Goal: Navigation & Orientation: Understand site structure

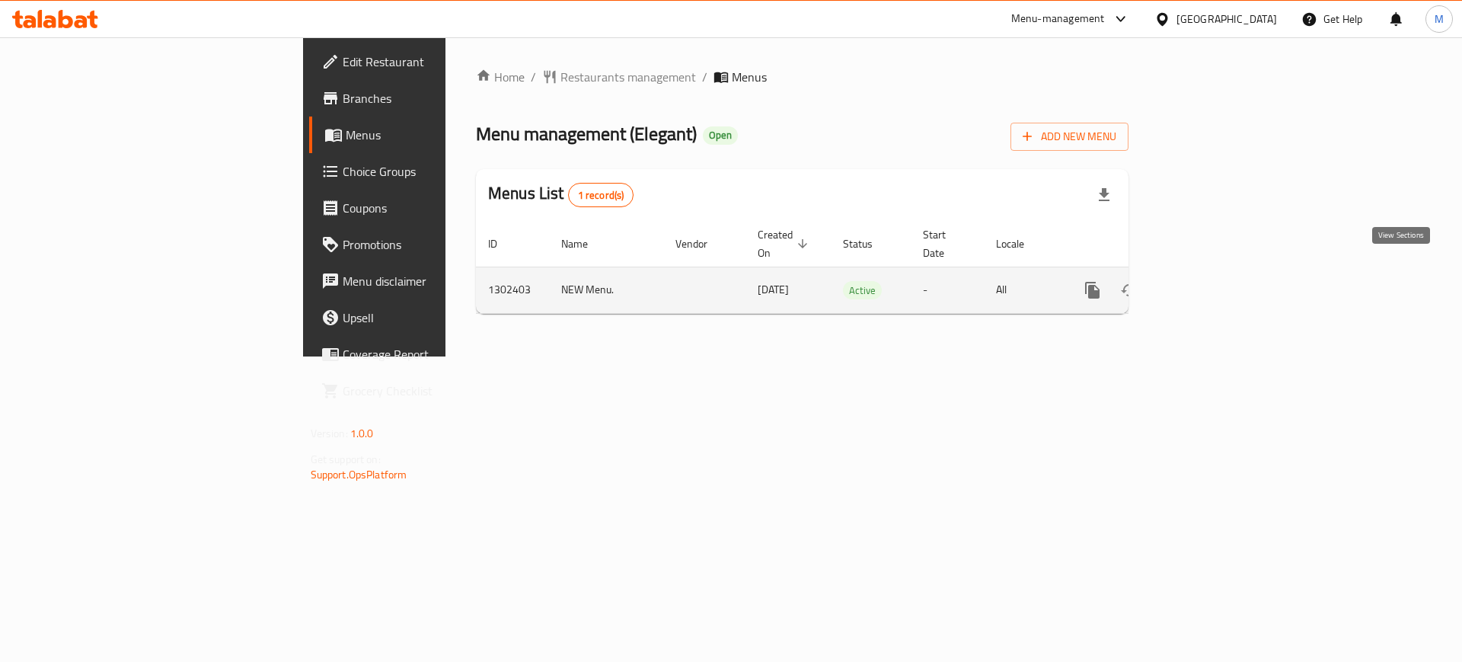
click at [1209, 283] on icon "enhanced table" at bounding box center [1202, 290] width 14 height 14
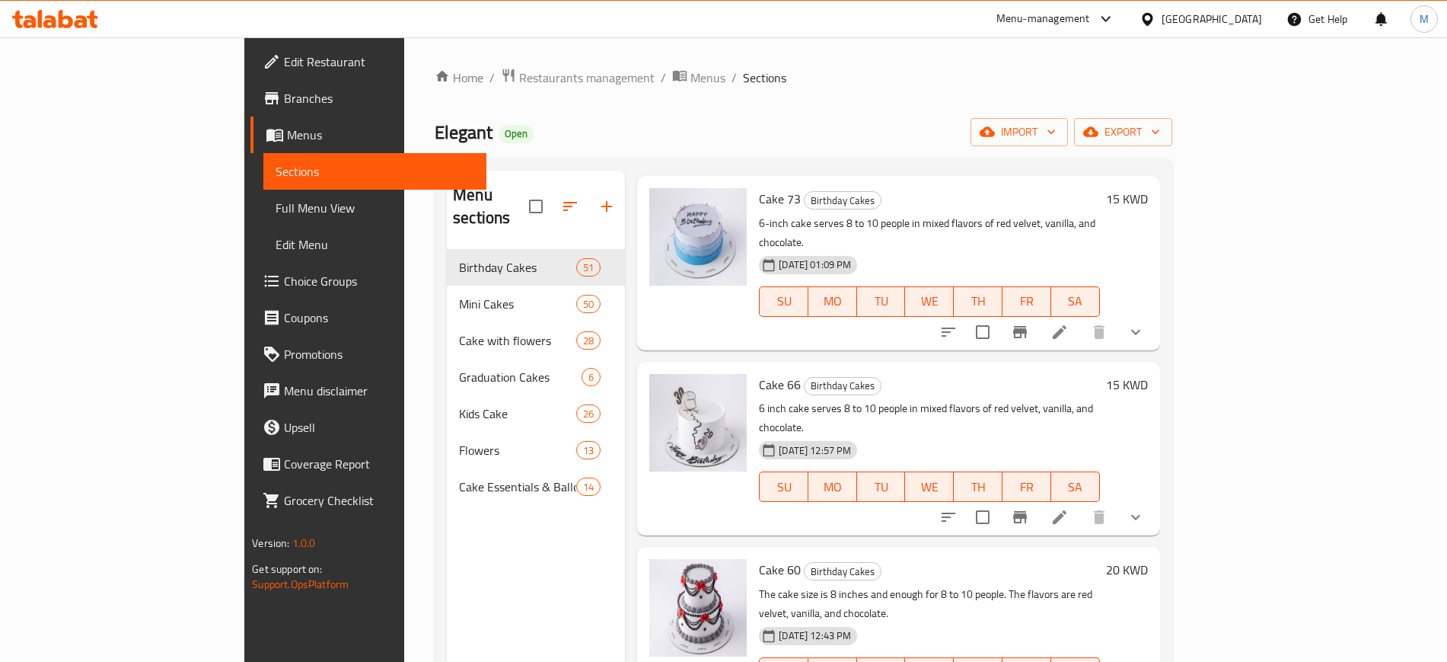
scroll to position [624, 0]
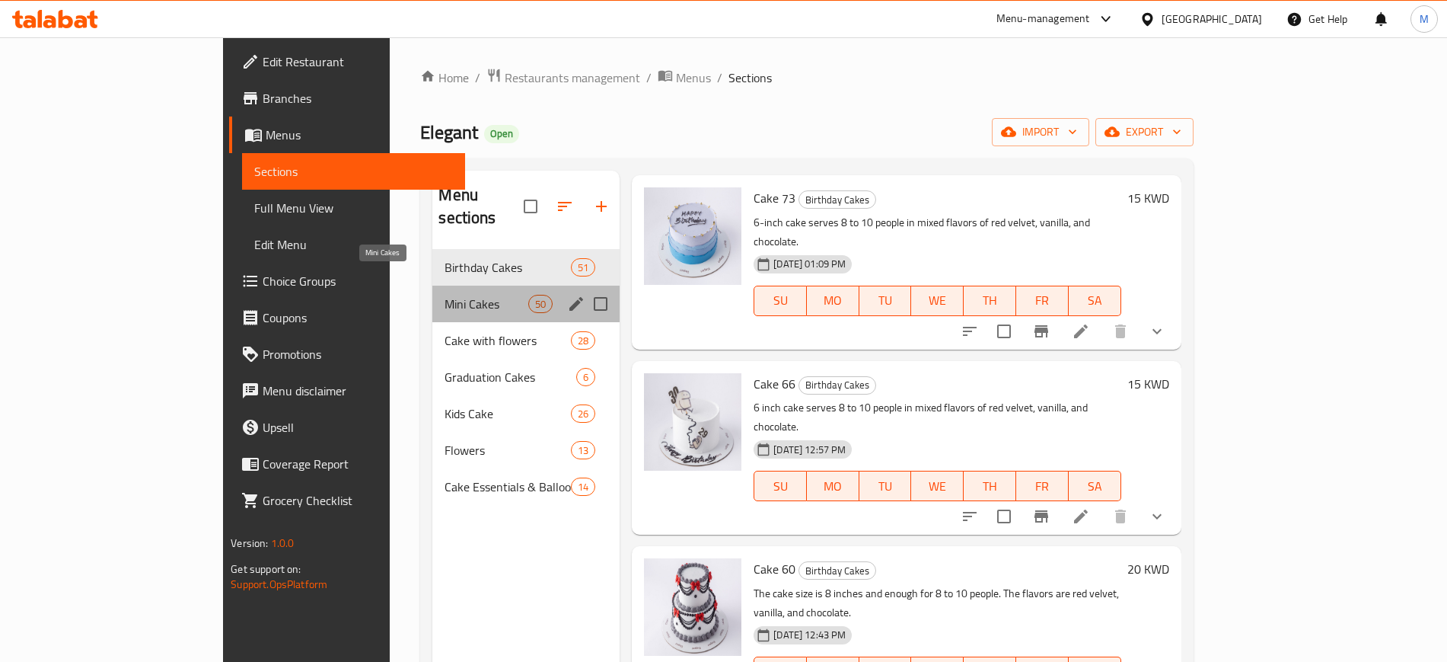
click at [445, 295] on span "Mini Cakes" at bounding box center [487, 304] width 84 height 18
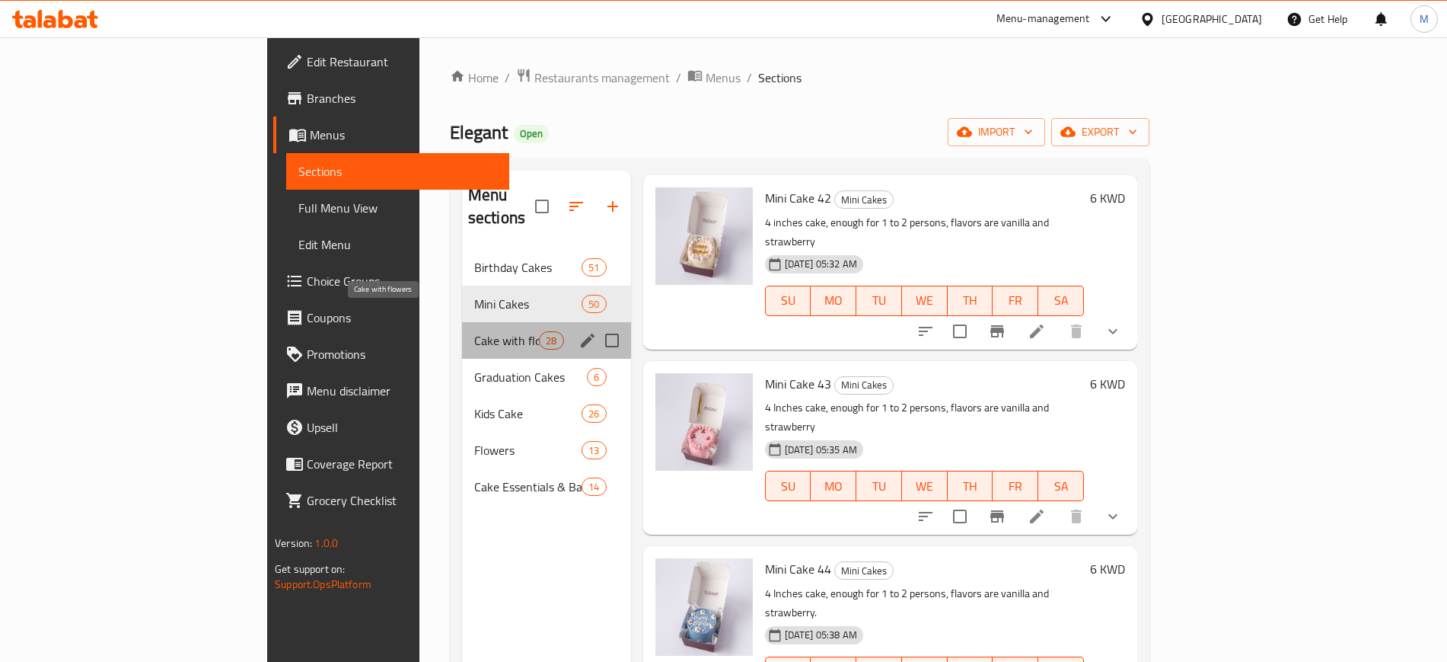
click at [474, 331] on span "‏Cake with flowers" at bounding box center [506, 340] width 65 height 18
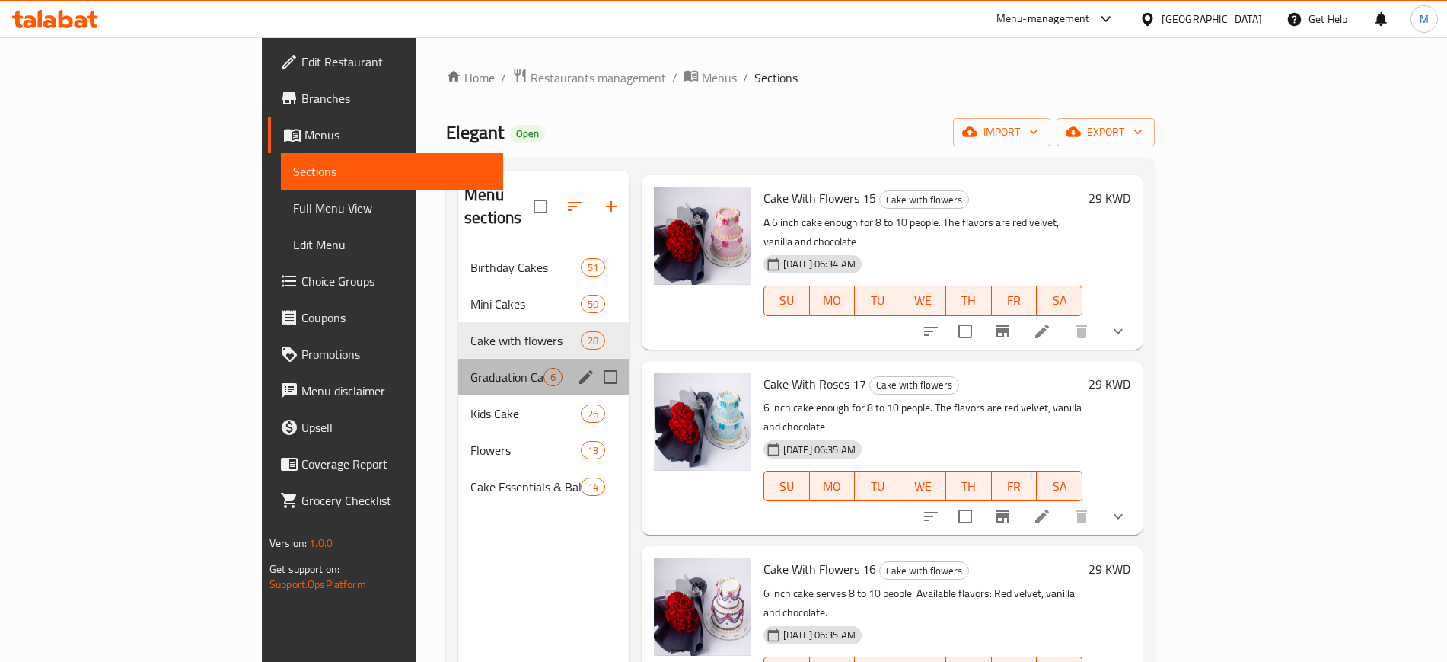
click at [458, 365] on div "Graduation Cakes 6" at bounding box center [543, 377] width 171 height 37
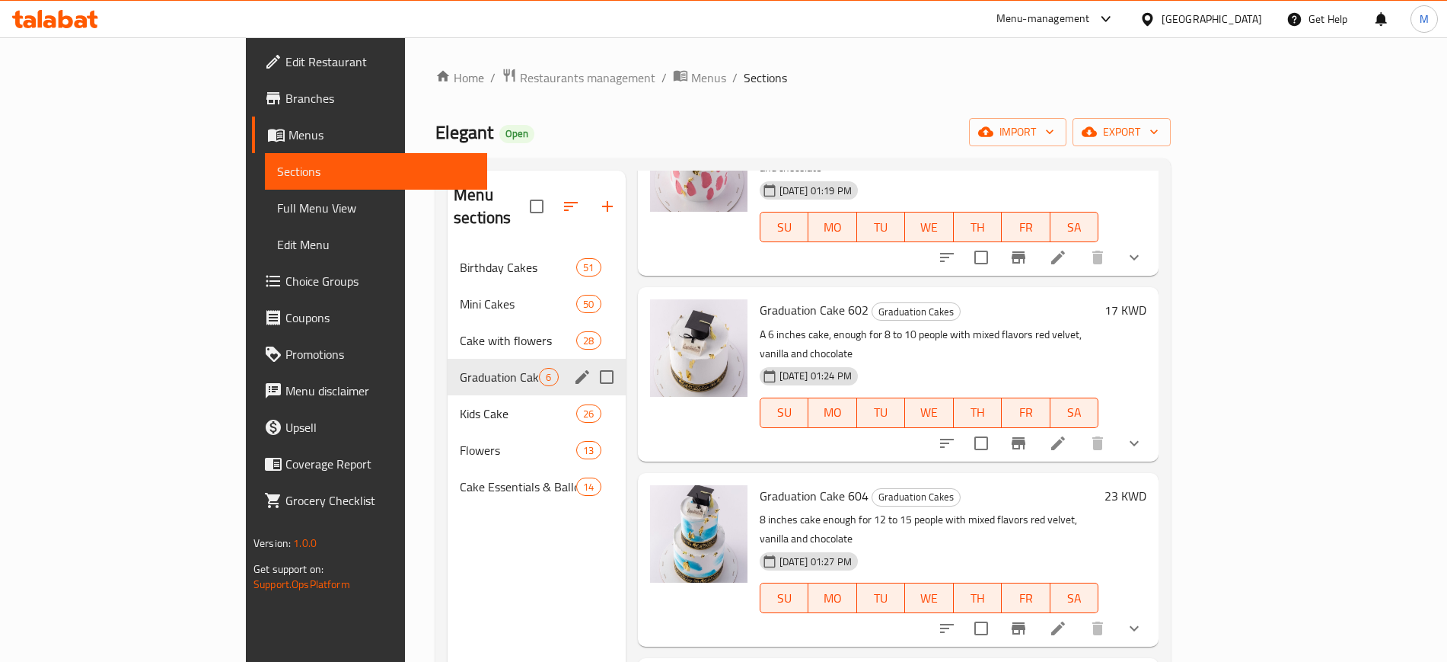
scroll to position [375, 0]
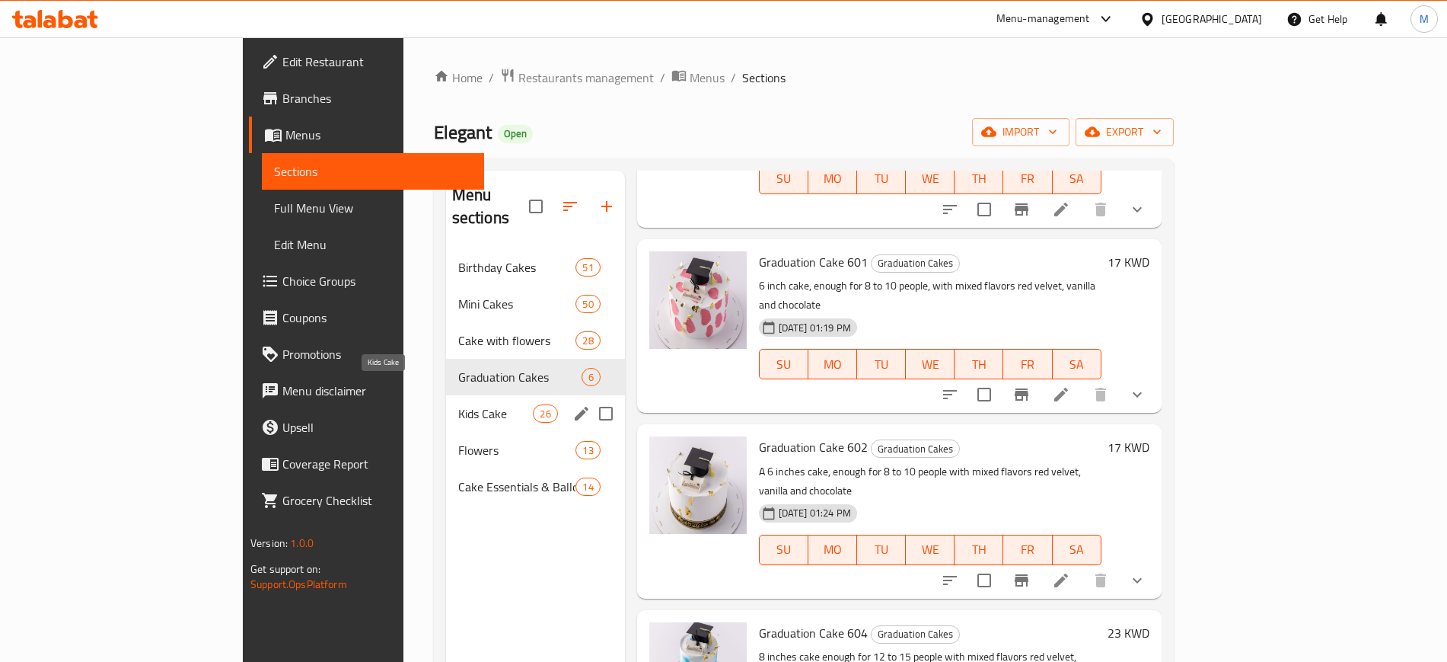
click at [458, 404] on span "Kids Cake" at bounding box center [495, 413] width 75 height 18
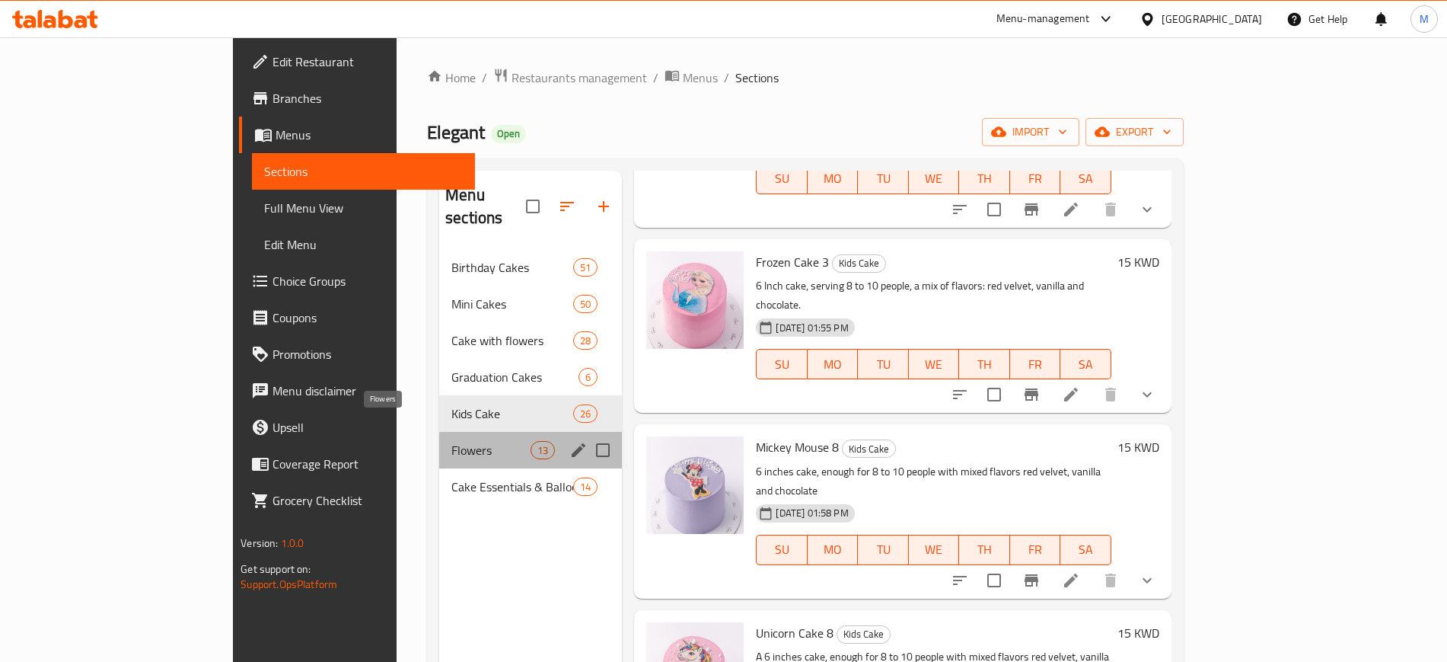
click at [452, 441] on span "Flowers" at bounding box center [491, 450] width 79 height 18
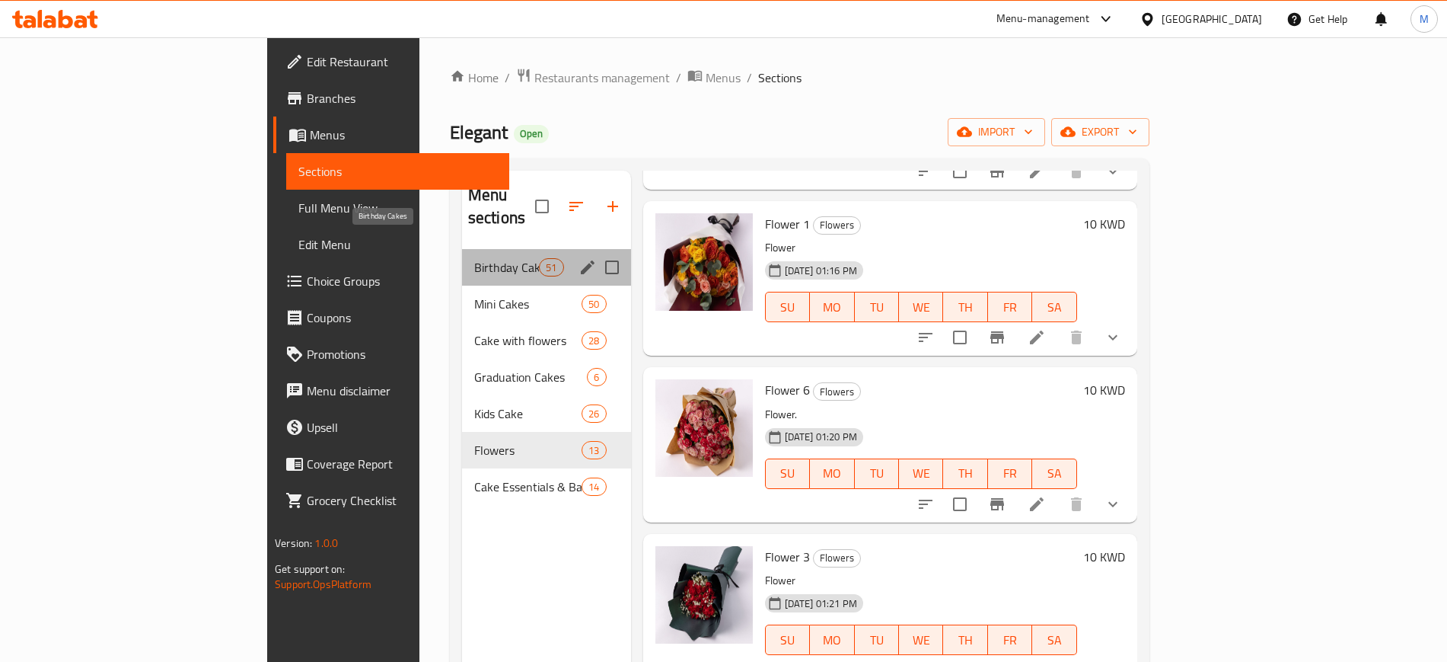
click at [474, 258] on span "Birthday Cakes" at bounding box center [506, 267] width 65 height 18
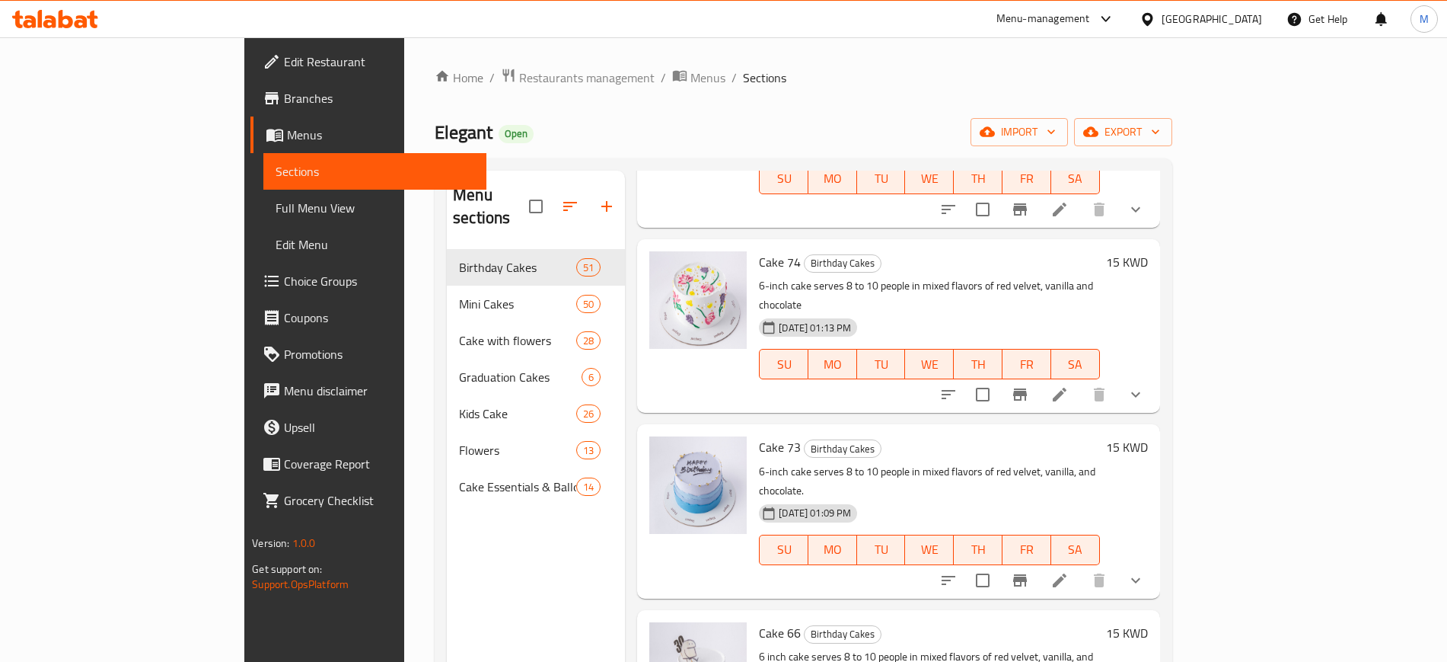
click at [73, 18] on icon at bounding box center [55, 19] width 86 height 18
